Goal: Find specific page/section: Find specific page/section

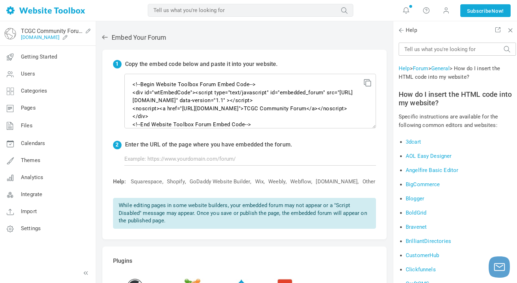
click at [55, 37] on link "[DOMAIN_NAME]" at bounding box center [40, 37] width 39 height 6
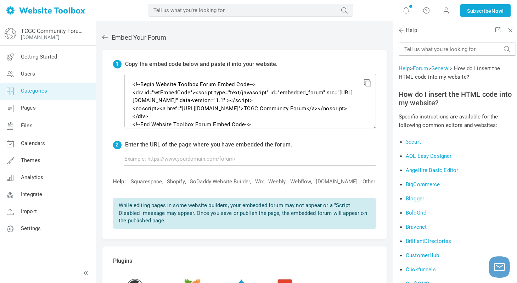
click at [35, 90] on span "Categories" at bounding box center [34, 91] width 27 height 6
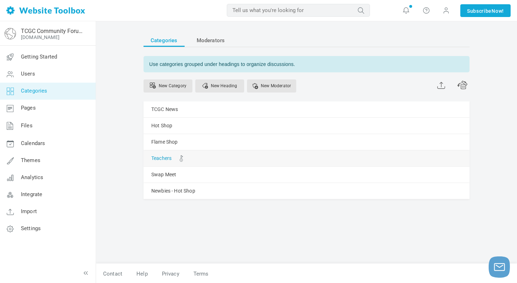
click at [164, 159] on link "Teachers" at bounding box center [161, 158] width 20 height 9
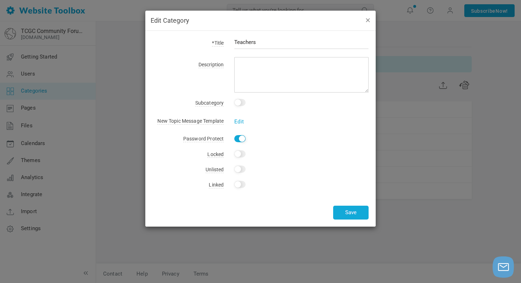
click at [366, 22] on button "button" at bounding box center [368, 20] width 6 height 8
